Goal: Transaction & Acquisition: Purchase product/service

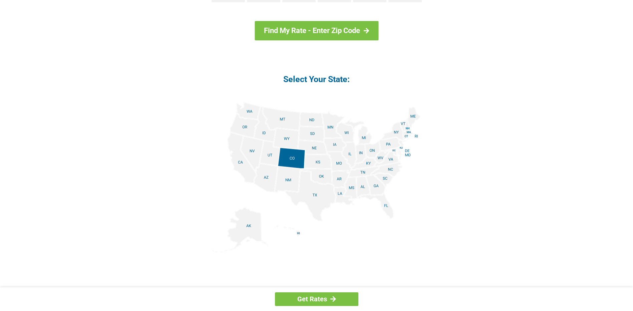
scroll to position [734, 0]
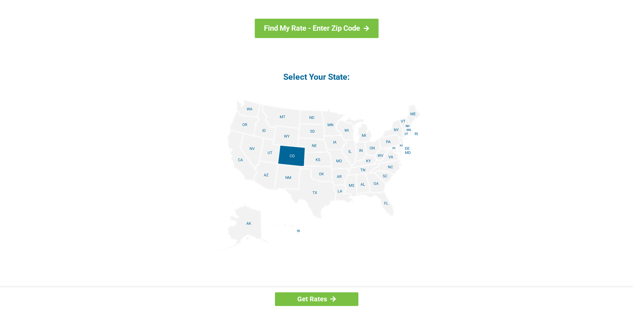
click at [387, 204] on img at bounding box center [316, 175] width 208 height 150
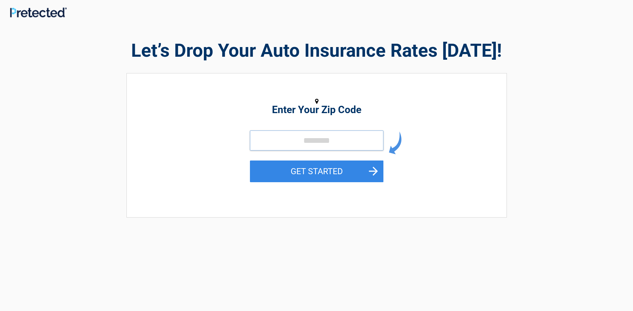
click at [290, 145] on input "tel" at bounding box center [316, 140] width 133 height 20
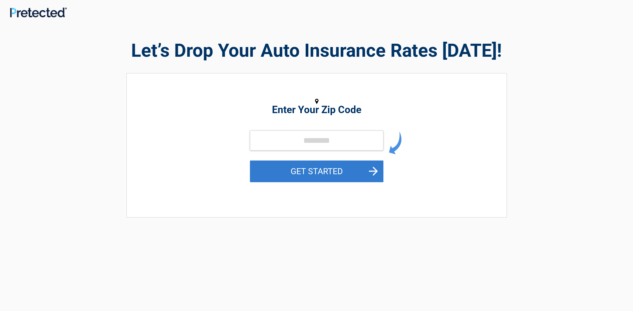
click at [373, 171] on button "GET STARTED" at bounding box center [316, 171] width 133 height 22
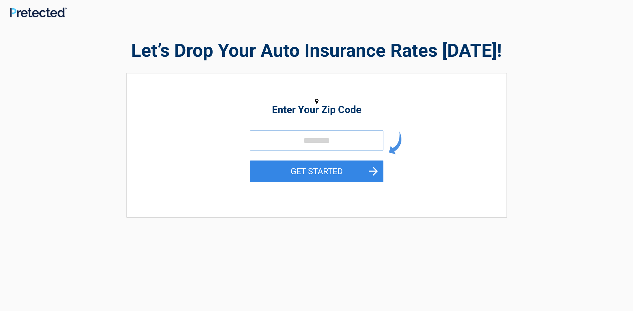
click at [292, 139] on input "tel" at bounding box center [316, 140] width 133 height 20
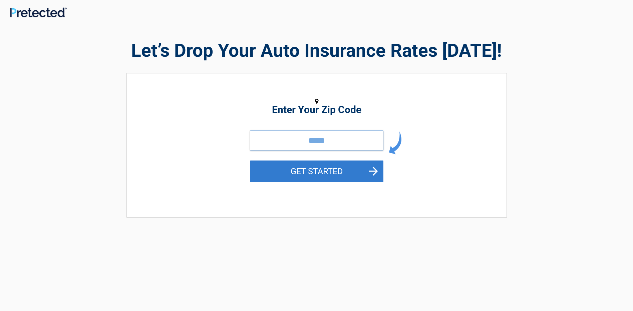
type input "*****"
click at [335, 173] on button "GET STARTED" at bounding box center [316, 171] width 133 height 22
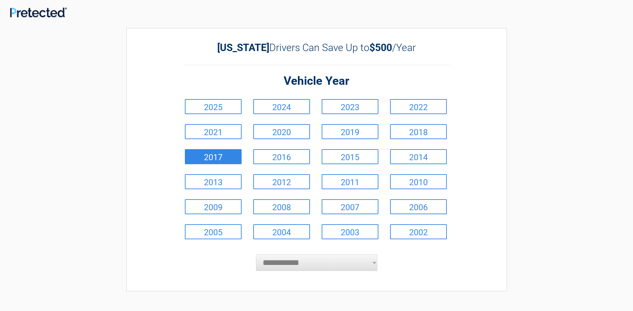
click at [226, 156] on link "2017" at bounding box center [213, 156] width 57 height 15
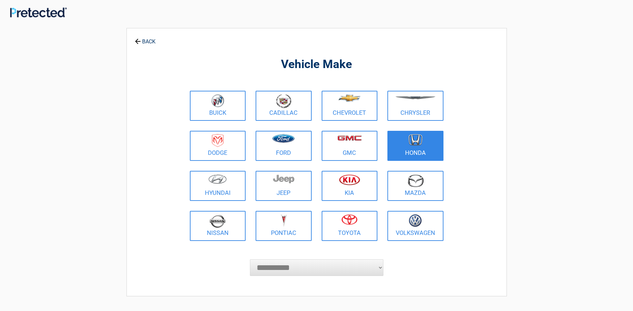
click at [406, 152] on link "Honda" at bounding box center [415, 146] width 56 height 30
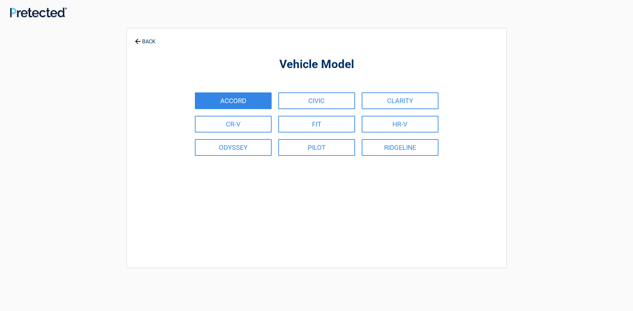
click at [255, 95] on link "ACCORD" at bounding box center [233, 100] width 77 height 17
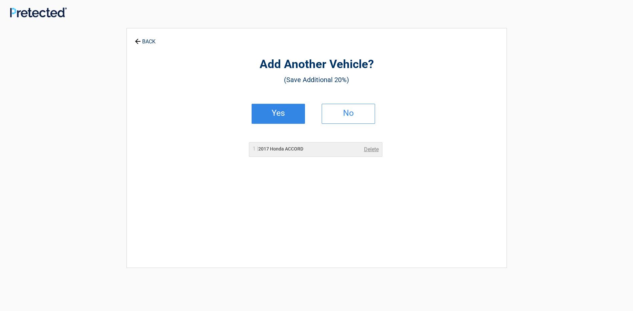
click at [291, 115] on link "Yes" at bounding box center [277, 114] width 53 height 20
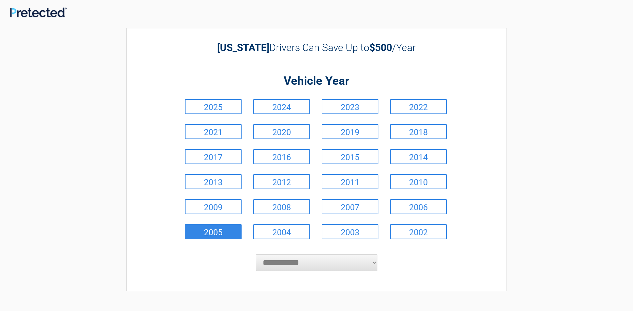
click at [237, 236] on link "2005" at bounding box center [213, 231] width 57 height 15
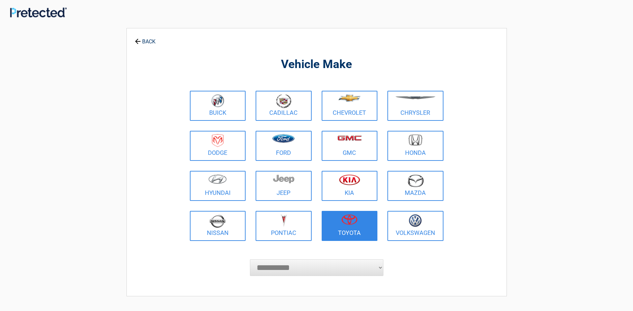
click at [350, 229] on link "Toyota" at bounding box center [349, 226] width 56 height 30
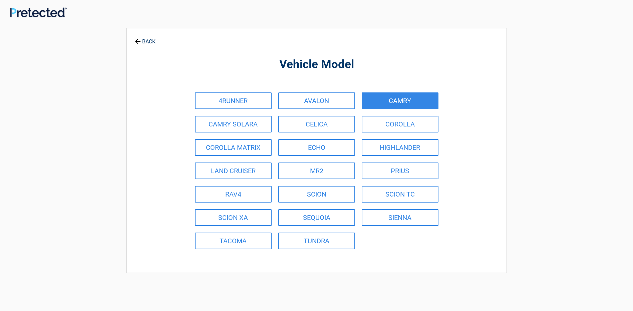
click at [407, 100] on link "CAMRY" at bounding box center [399, 100] width 77 height 17
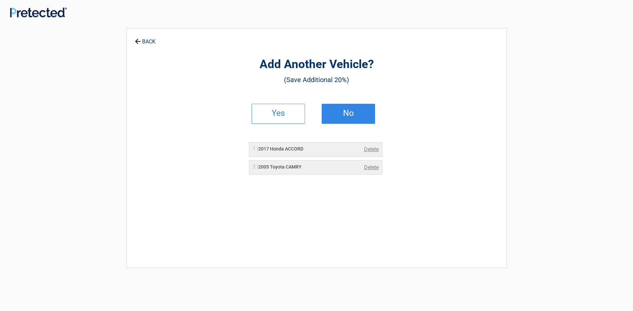
click at [350, 115] on h2 "No" at bounding box center [347, 113] width 39 height 5
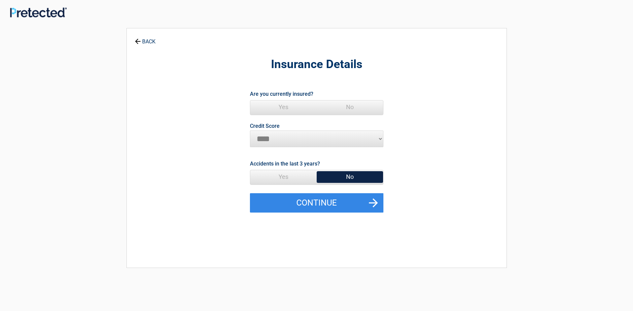
click at [285, 104] on span "Yes" at bounding box center [283, 106] width 66 height 13
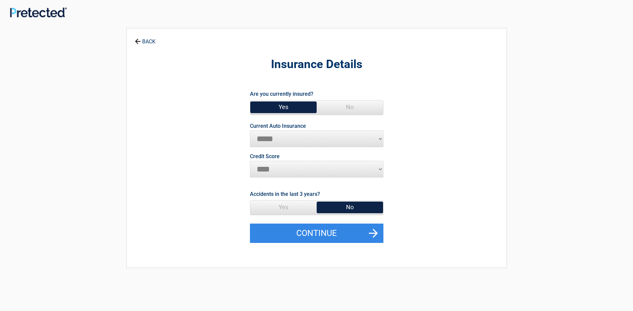
click at [344, 206] on span "No" at bounding box center [349, 206] width 66 height 13
click at [367, 229] on button "Continue" at bounding box center [316, 232] width 133 height 19
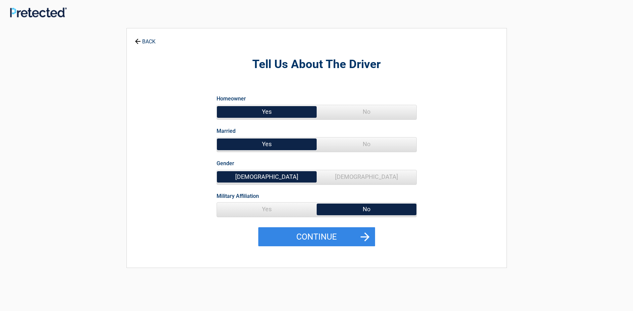
click at [360, 179] on span "Female" at bounding box center [366, 176] width 100 height 13
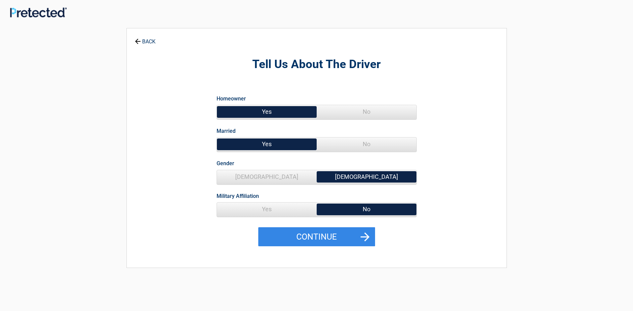
click at [268, 179] on span "Male" at bounding box center [267, 176] width 100 height 13
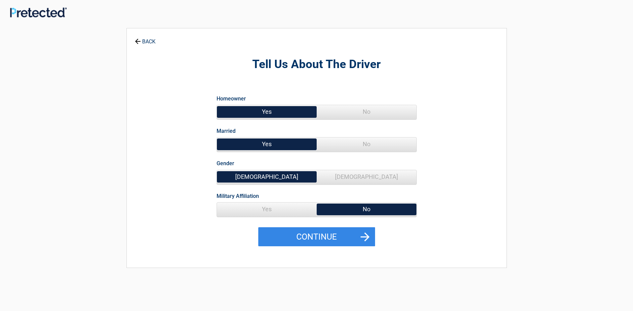
click at [269, 210] on span "Yes" at bounding box center [267, 208] width 100 height 13
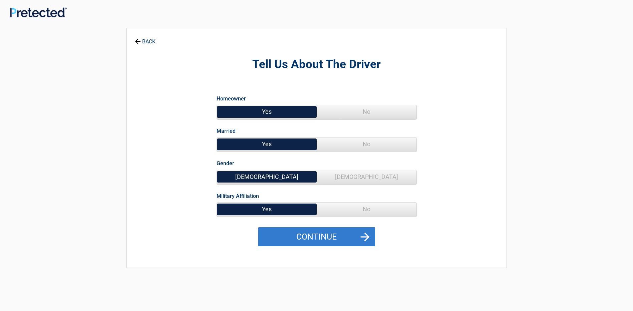
click at [305, 239] on button "Continue" at bounding box center [316, 236] width 117 height 19
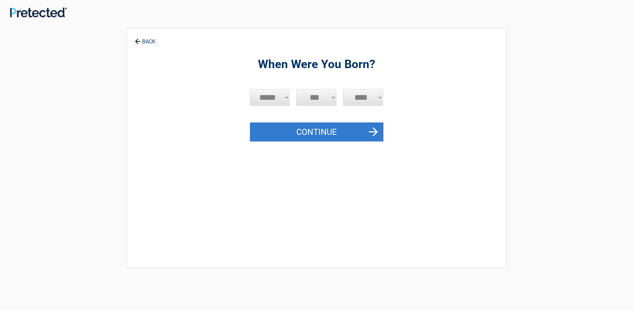
click at [374, 131] on button "Continue" at bounding box center [316, 131] width 133 height 19
